Goal: Information Seeking & Learning: Learn about a topic

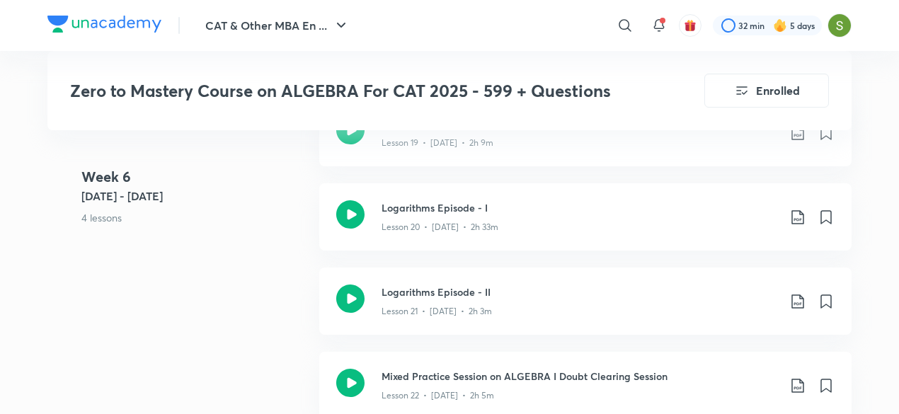
scroll to position [2877, 0]
click at [348, 223] on icon at bounding box center [350, 215] width 28 height 28
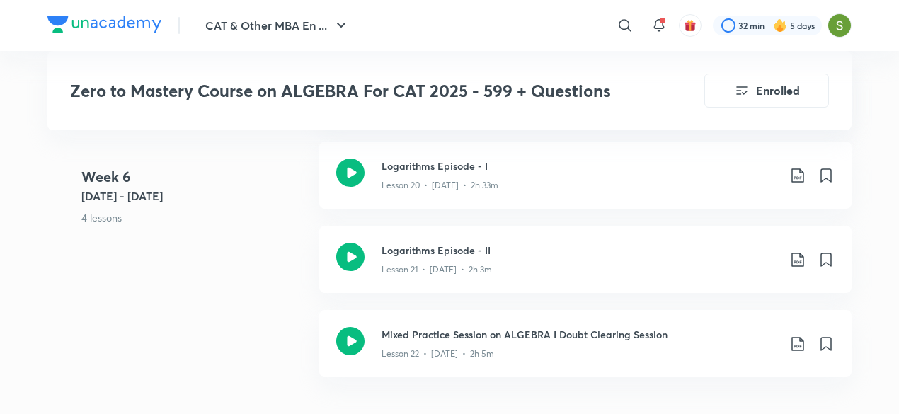
scroll to position [2919, 0]
